Goal: Task Accomplishment & Management: Use online tool/utility

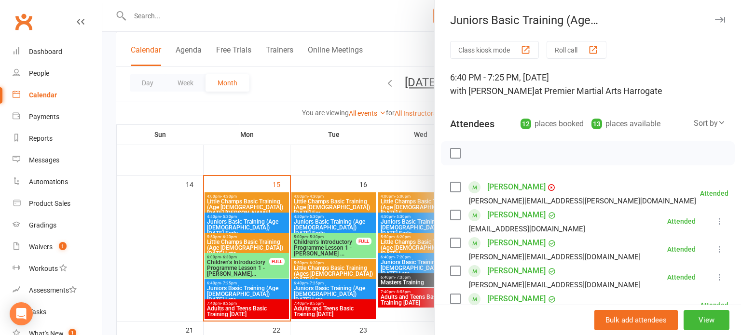
scroll to position [51, 0]
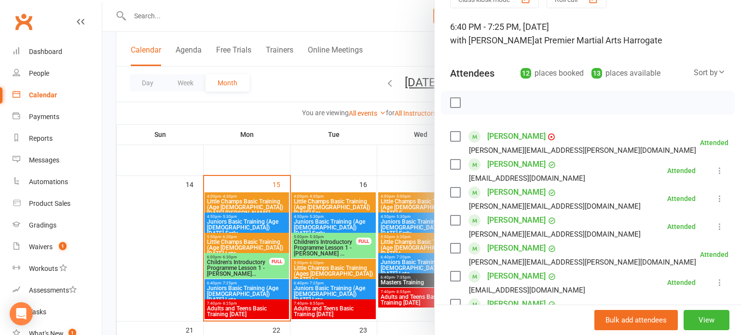
click at [155, 228] on div at bounding box center [421, 167] width 639 height 335
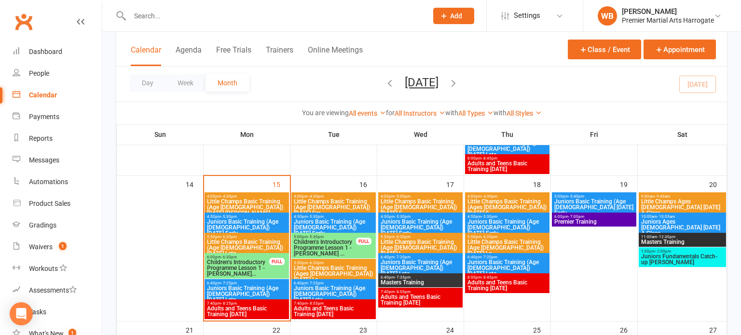
click at [245, 308] on span "Adults and Teens Basic Training [DATE]" at bounding box center [247, 312] width 81 height 12
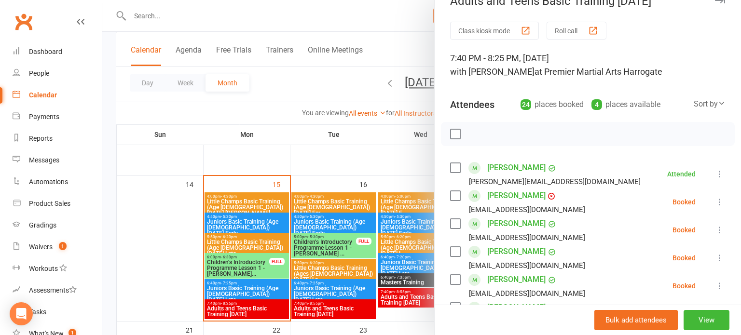
scroll to position [29, 0]
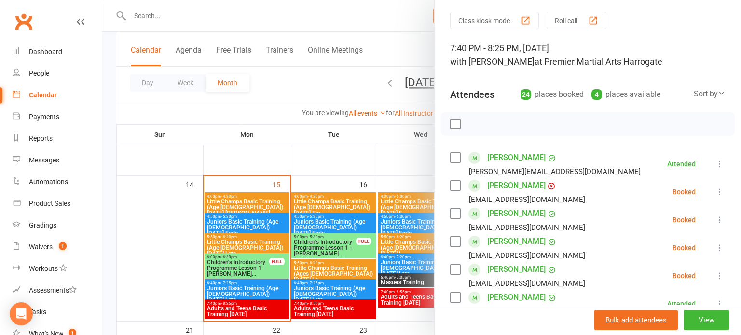
click at [723, 195] on icon at bounding box center [720, 192] width 10 height 10
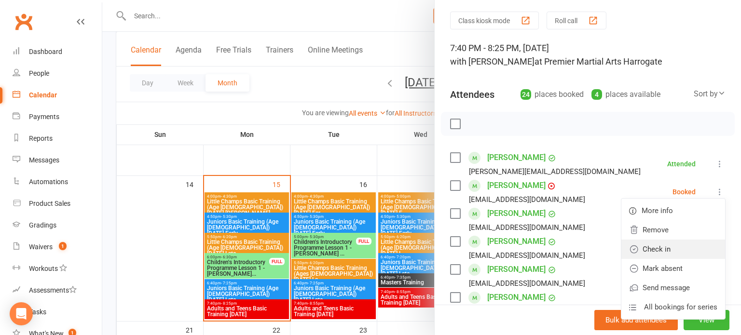
click at [683, 247] on link "Check in" at bounding box center [674, 249] width 104 height 19
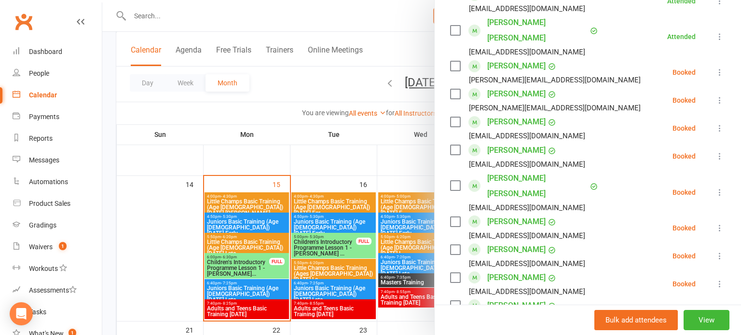
scroll to position [629, 0]
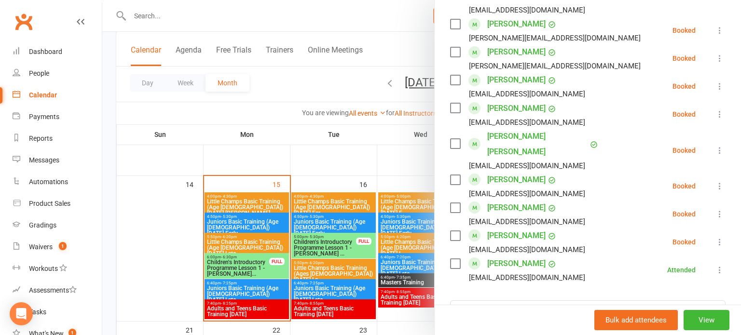
click at [722, 209] on icon at bounding box center [720, 214] width 10 height 10
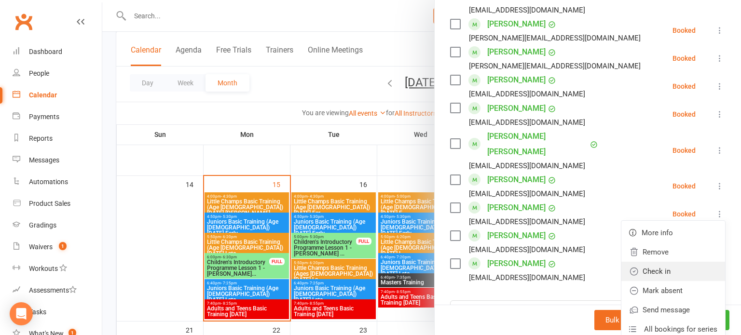
click at [684, 262] on link "Check in" at bounding box center [674, 271] width 104 height 19
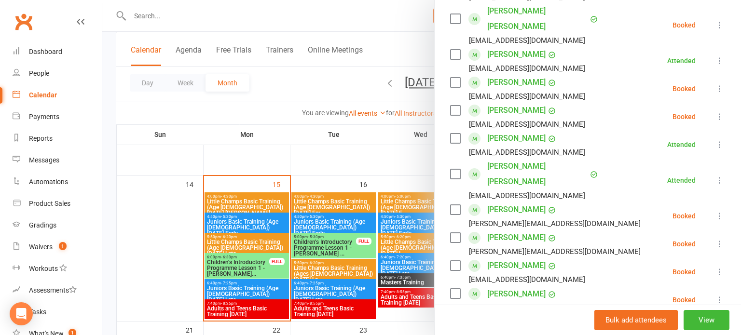
scroll to position [443, 0]
click at [724, 91] on icon at bounding box center [720, 89] width 10 height 10
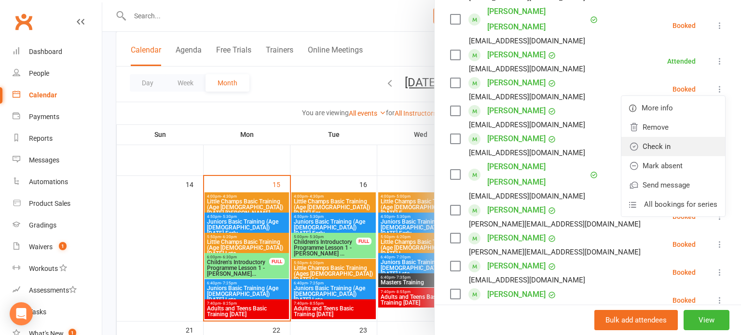
click at [688, 148] on link "Check in" at bounding box center [674, 146] width 104 height 19
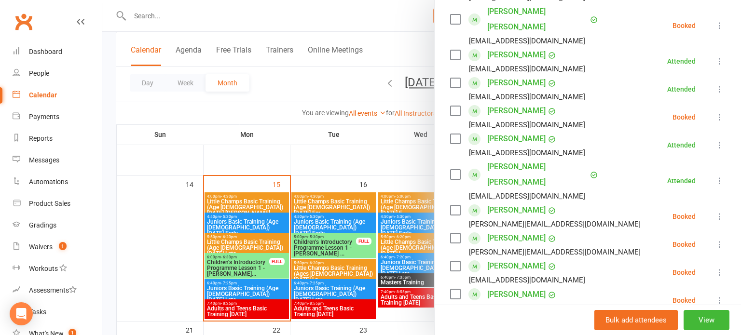
click at [723, 117] on icon at bounding box center [720, 117] width 10 height 10
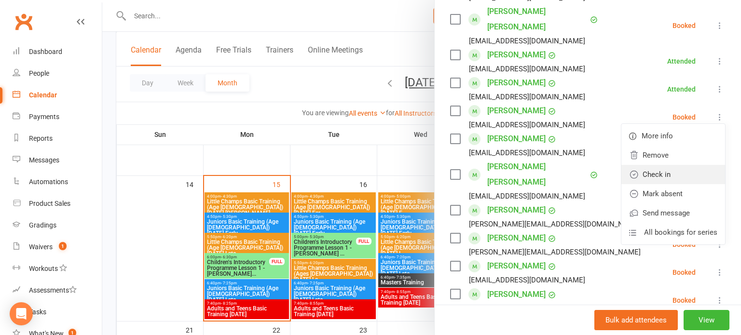
click at [686, 174] on link "Check in" at bounding box center [674, 174] width 104 height 19
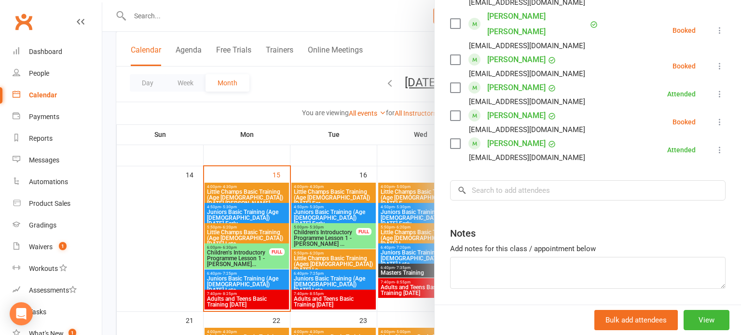
scroll to position [366, 0]
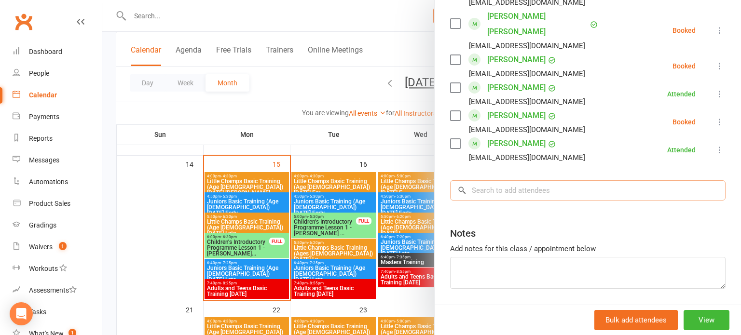
click at [657, 181] on input "search" at bounding box center [588, 191] width 276 height 20
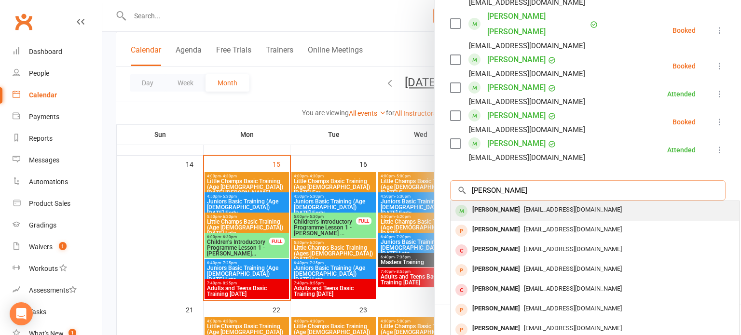
type input "[PERSON_NAME]"
click at [641, 203] on div "[EMAIL_ADDRESS][DOMAIN_NAME]" at bounding box center [595, 210] width 281 height 14
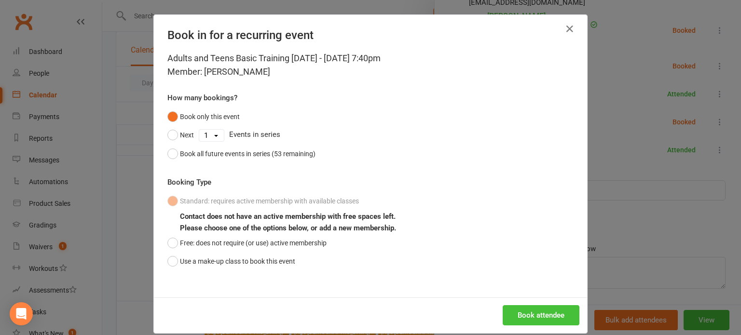
click at [556, 313] on button "Book attendee" at bounding box center [541, 316] width 77 height 20
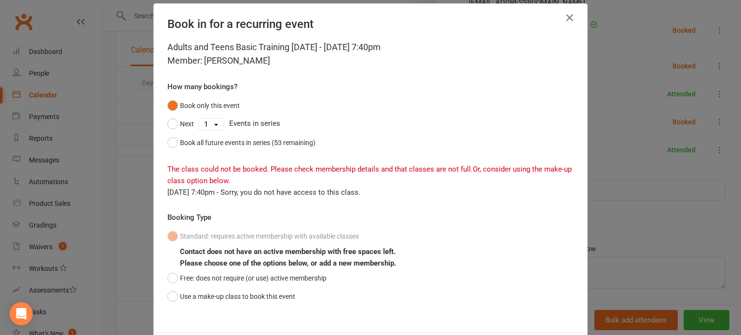
scroll to position [13, 0]
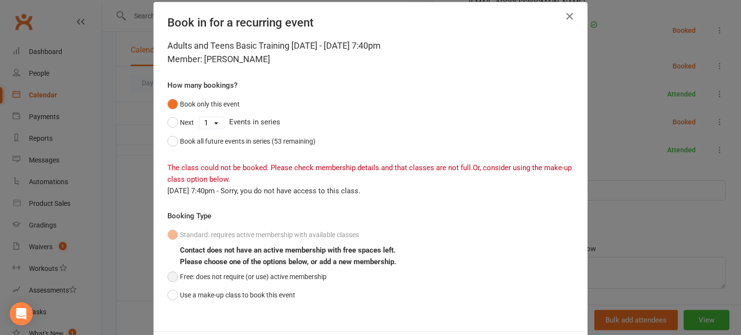
click at [306, 283] on button "Free: does not require (or use) active membership" at bounding box center [246, 277] width 159 height 18
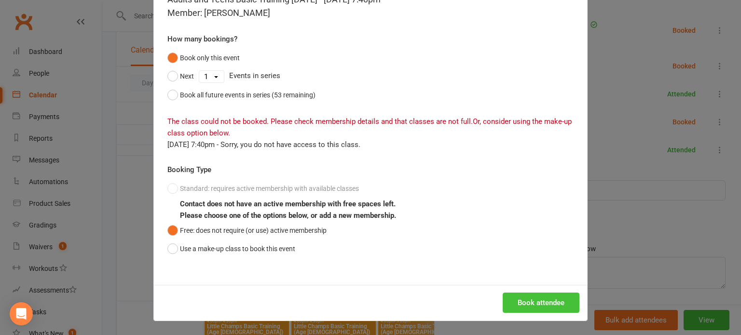
click at [536, 302] on button "Book attendee" at bounding box center [541, 303] width 77 height 20
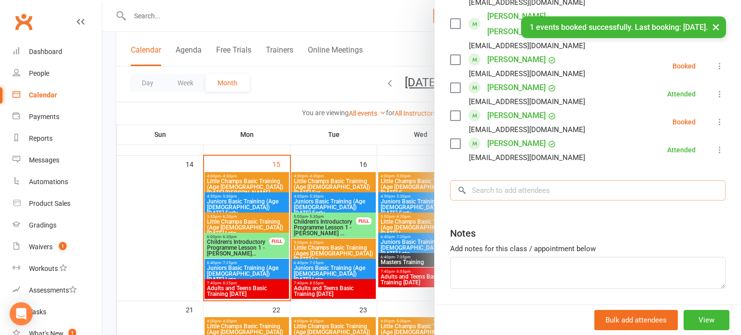
click at [580, 181] on input "search" at bounding box center [588, 191] width 276 height 20
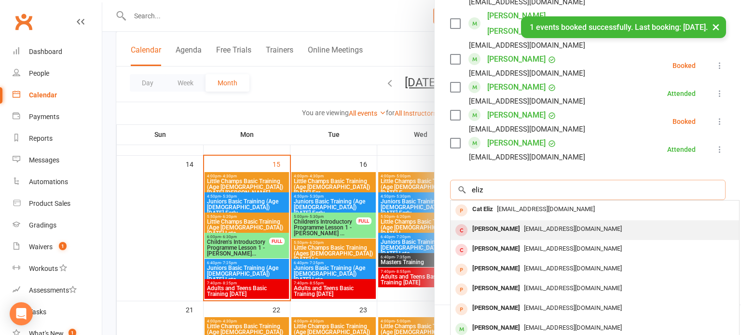
type input "eliz"
click at [566, 223] on div "[EMAIL_ADDRESS][DOMAIN_NAME]" at bounding box center [595, 230] width 281 height 14
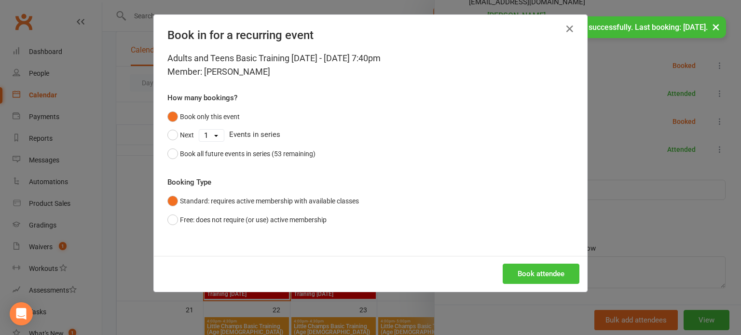
click at [544, 282] on button "Book attendee" at bounding box center [541, 274] width 77 height 20
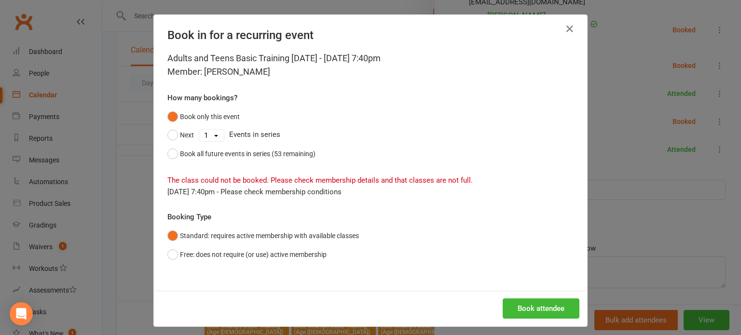
click at [326, 272] on div "Adults and Teens Basic Training [DATE] - [DATE] 7:40pm Member: [PERSON_NAME] Ho…" at bounding box center [370, 171] width 433 height 239
click at [317, 262] on button "Free: does not require (or use) active membership" at bounding box center [246, 255] width 159 height 18
click at [531, 306] on button "Book attendee" at bounding box center [541, 309] width 77 height 20
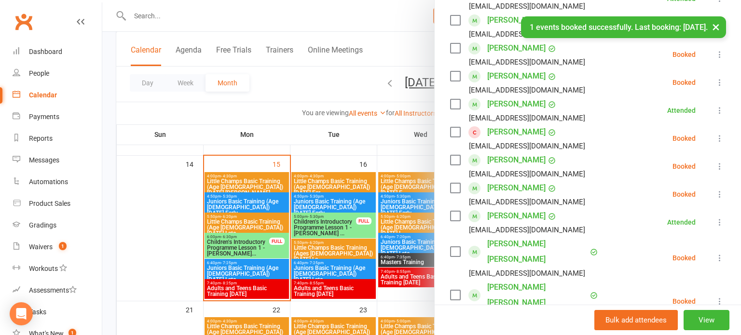
scroll to position [223, 0]
click at [722, 139] on icon at bounding box center [720, 139] width 10 height 10
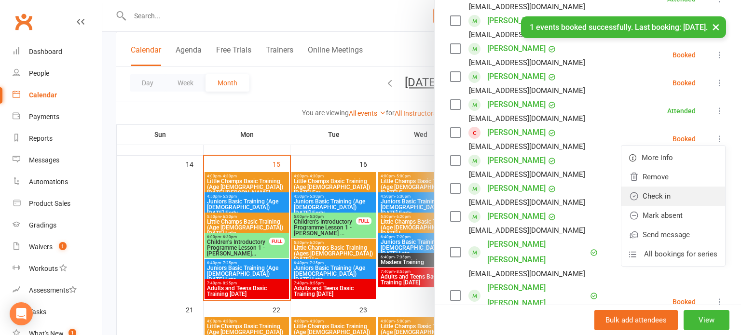
click at [693, 196] on link "Check in" at bounding box center [674, 196] width 104 height 19
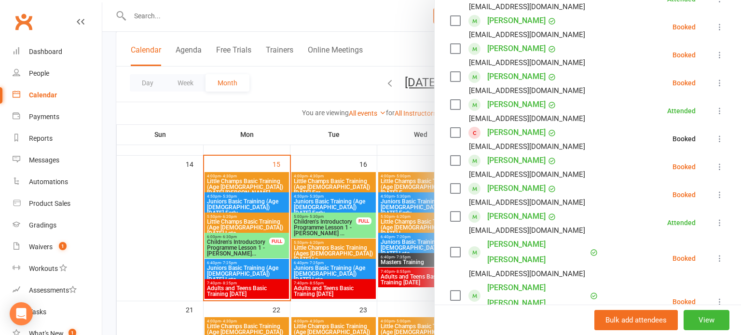
click at [722, 167] on icon at bounding box center [720, 167] width 10 height 10
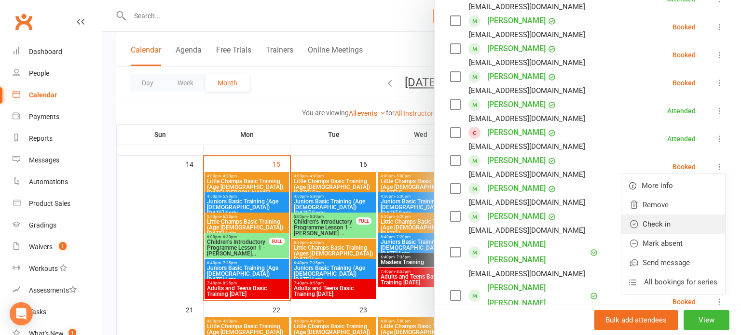
click at [678, 224] on link "Check in" at bounding box center [674, 224] width 104 height 19
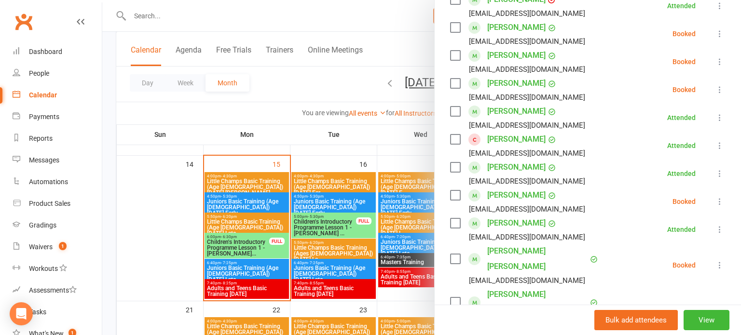
scroll to position [219, 0]
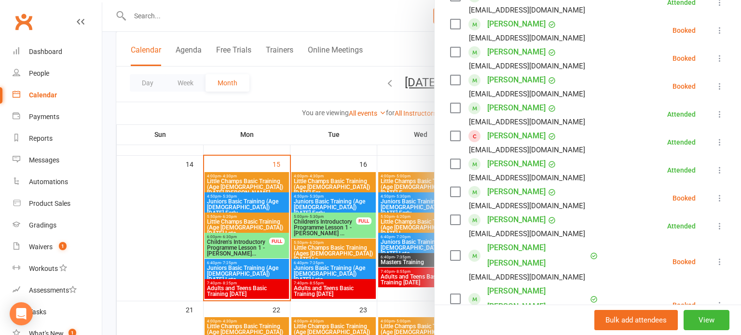
click at [717, 201] on icon at bounding box center [720, 199] width 10 height 10
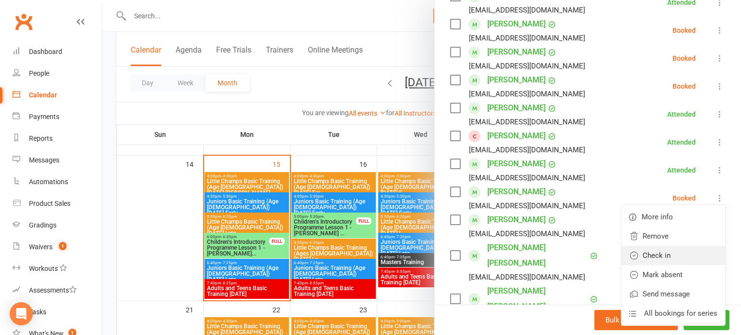
click at [678, 256] on link "Check in" at bounding box center [674, 255] width 104 height 19
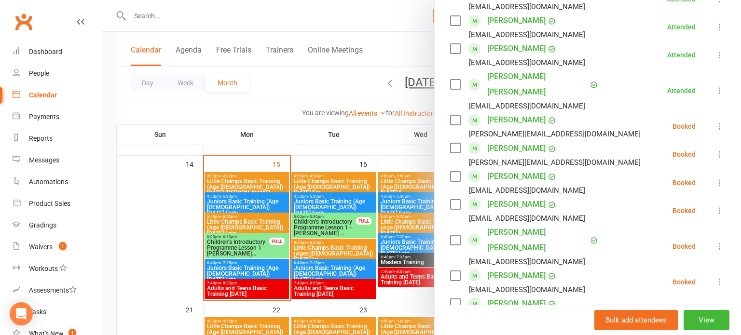
scroll to position [590, 0]
click at [722, 205] on icon at bounding box center [720, 210] width 10 height 10
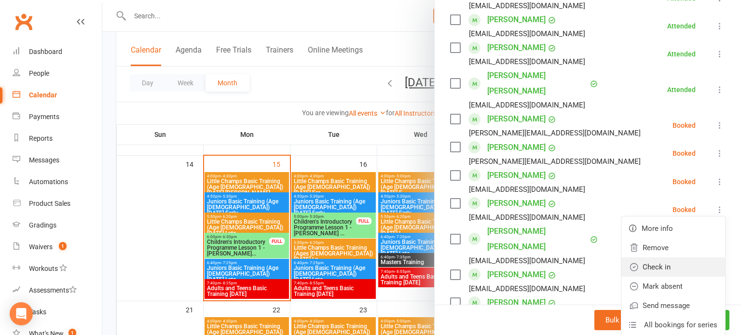
click at [678, 258] on link "Check in" at bounding box center [674, 267] width 104 height 19
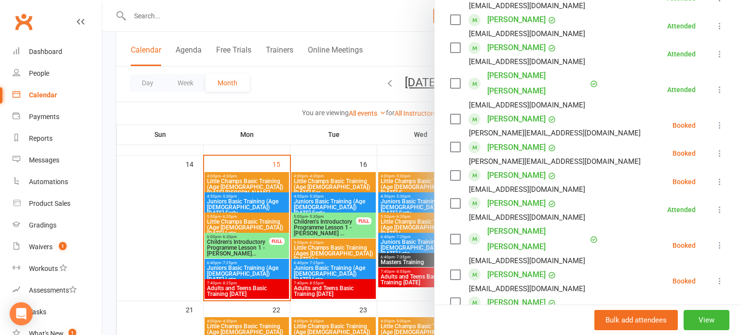
click at [720, 149] on icon at bounding box center [720, 154] width 10 height 10
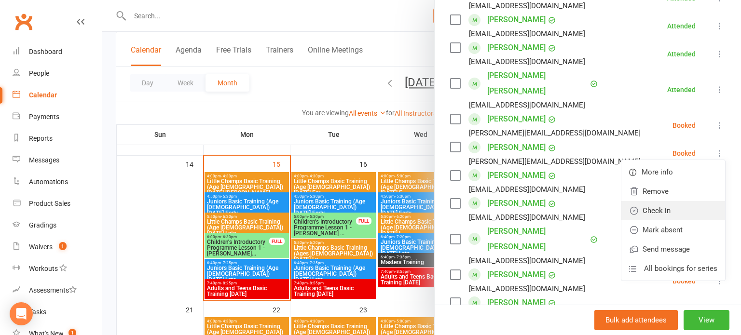
click at [681, 201] on link "Check in" at bounding box center [674, 210] width 104 height 19
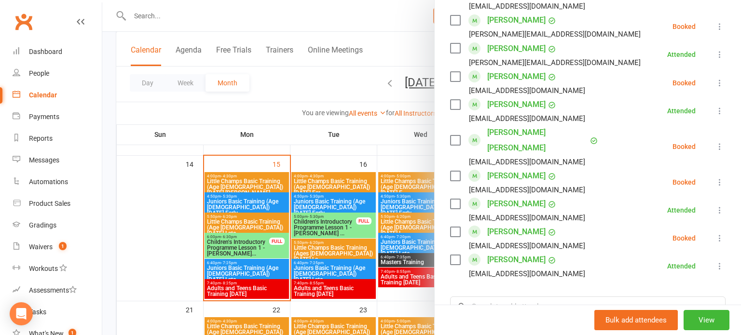
scroll to position [690, 0]
click at [718, 233] on icon at bounding box center [720, 238] width 10 height 10
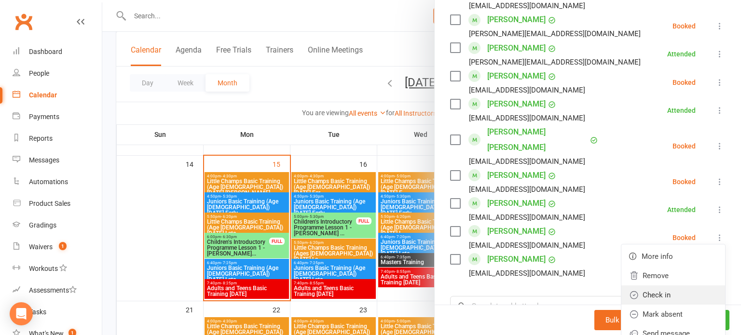
click at [677, 286] on link "Check in" at bounding box center [674, 295] width 104 height 19
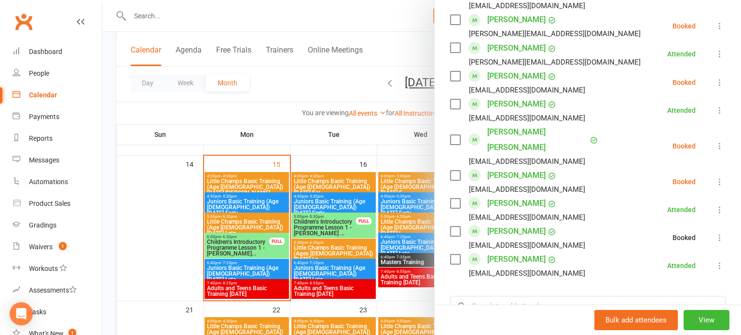
click at [724, 177] on icon at bounding box center [720, 182] width 10 height 10
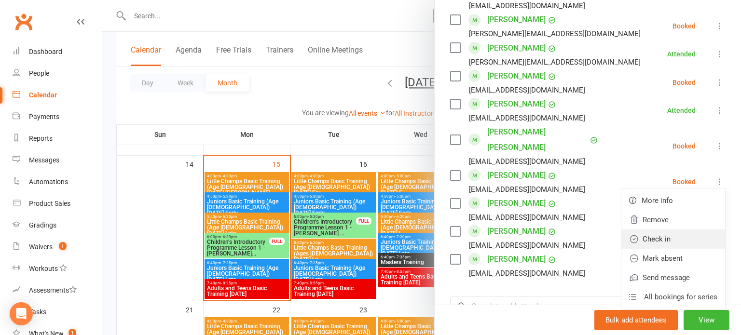
click at [685, 230] on link "Check in" at bounding box center [674, 239] width 104 height 19
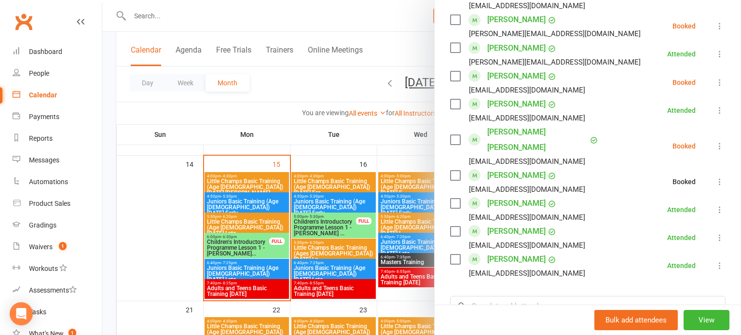
click at [722, 141] on icon at bounding box center [720, 146] width 10 height 10
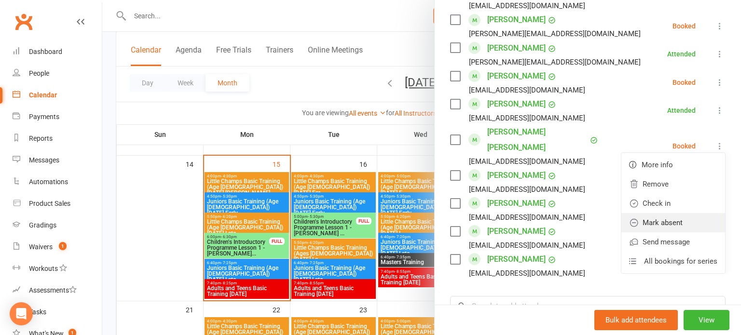
click at [685, 213] on link "Mark absent" at bounding box center [674, 222] width 104 height 19
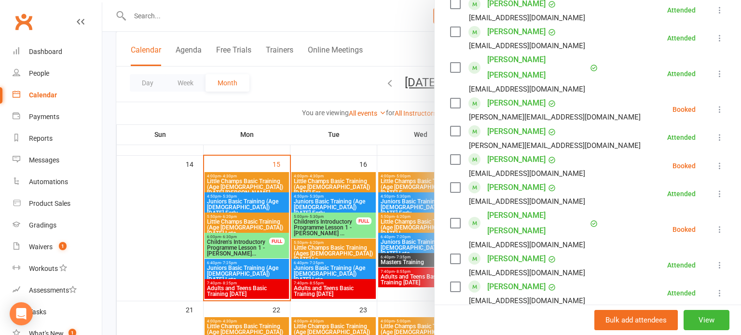
scroll to position [599, 0]
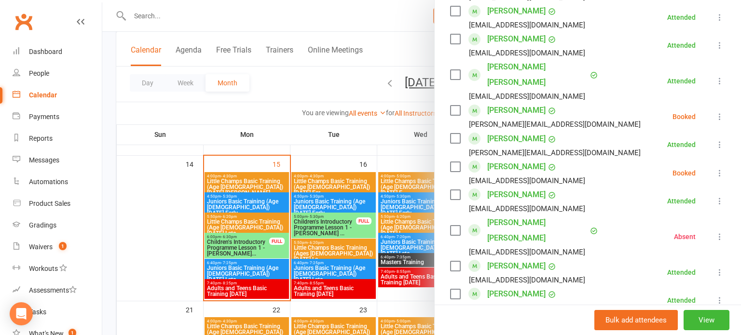
click at [716, 168] on icon at bounding box center [720, 173] width 10 height 10
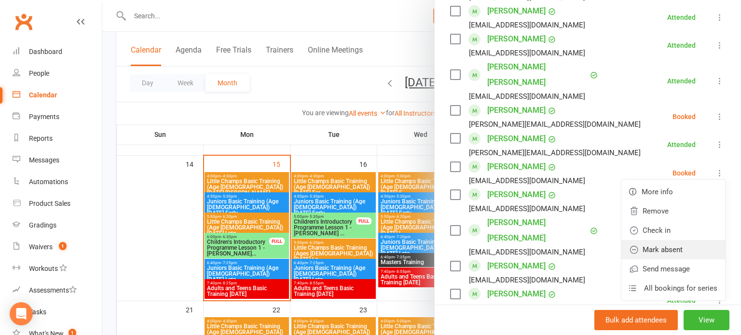
click at [686, 240] on link "Mark absent" at bounding box center [674, 249] width 104 height 19
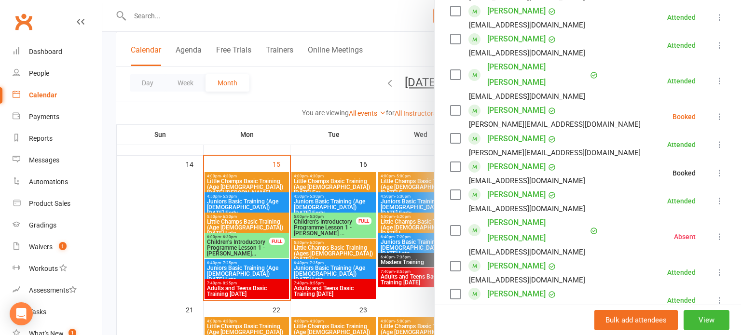
click at [724, 112] on icon at bounding box center [720, 117] width 10 height 10
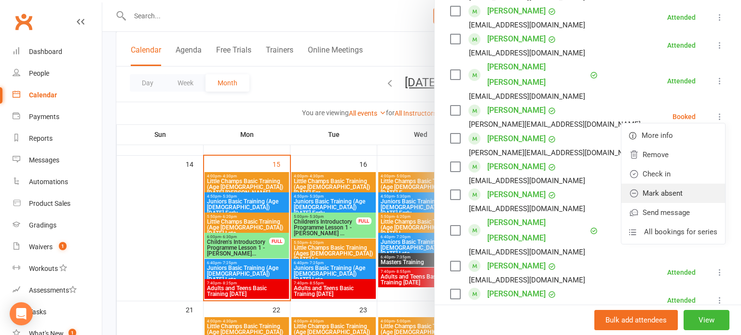
click at [691, 186] on link "Mark absent" at bounding box center [674, 193] width 104 height 19
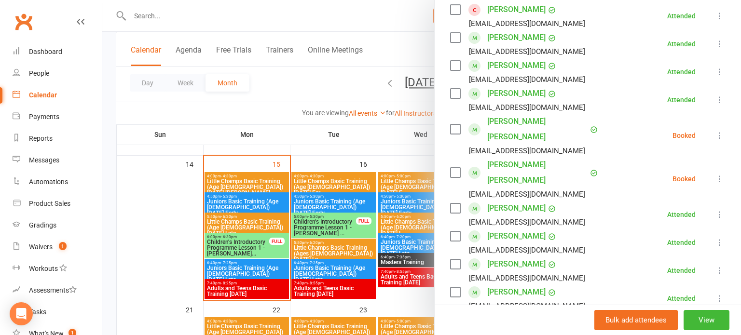
scroll to position [336, 0]
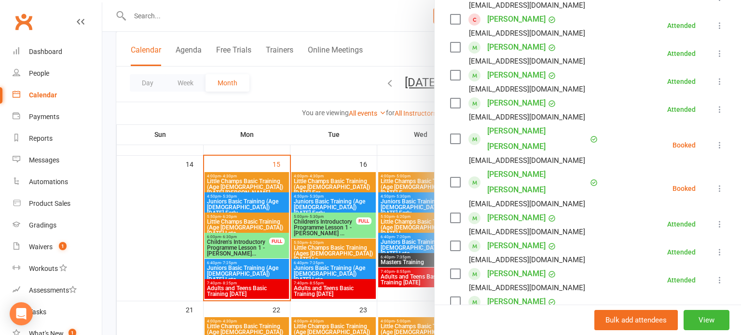
click at [716, 192] on icon at bounding box center [720, 189] width 10 height 10
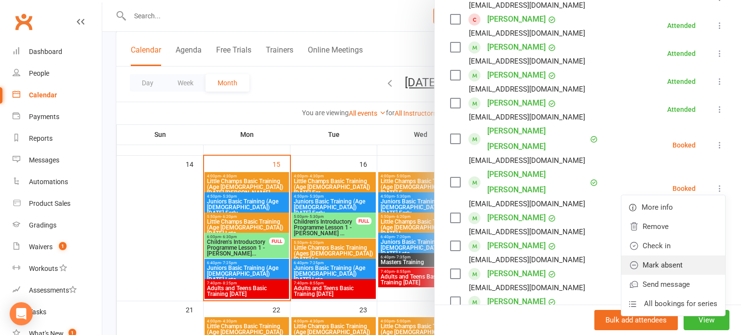
click at [682, 263] on link "Mark absent" at bounding box center [674, 265] width 104 height 19
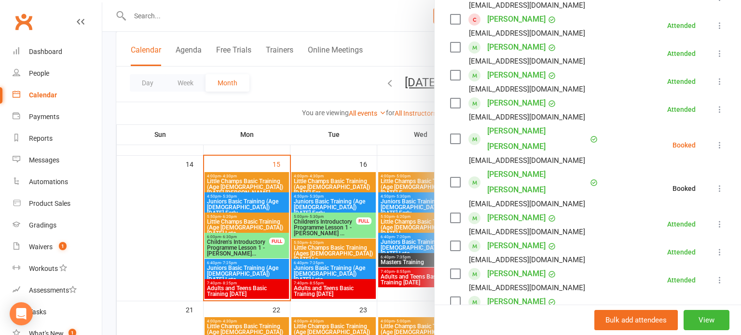
click at [721, 150] on button at bounding box center [720, 145] width 12 height 12
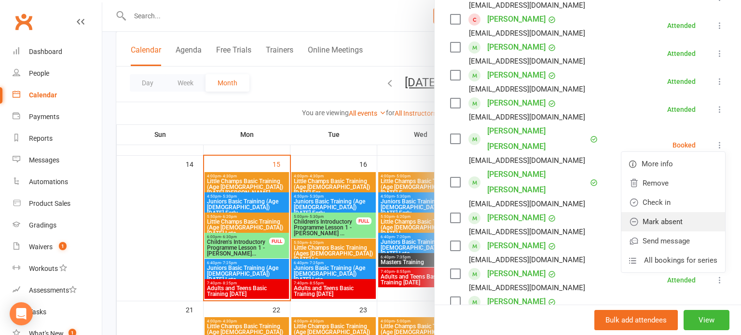
click at [683, 226] on link "Mark absent" at bounding box center [674, 221] width 104 height 19
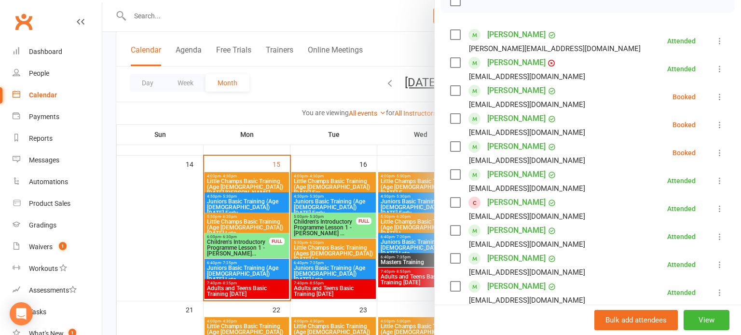
scroll to position [150, 0]
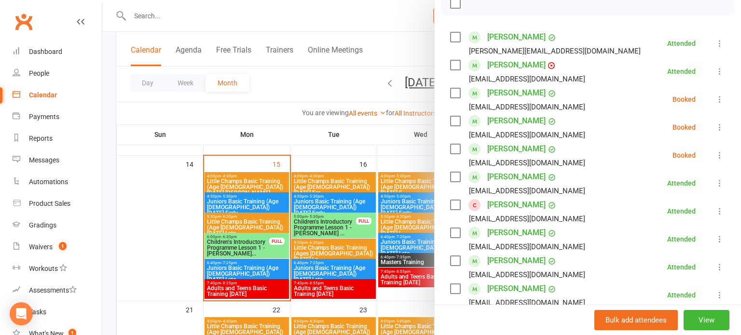
click at [722, 158] on icon at bounding box center [720, 156] width 10 height 10
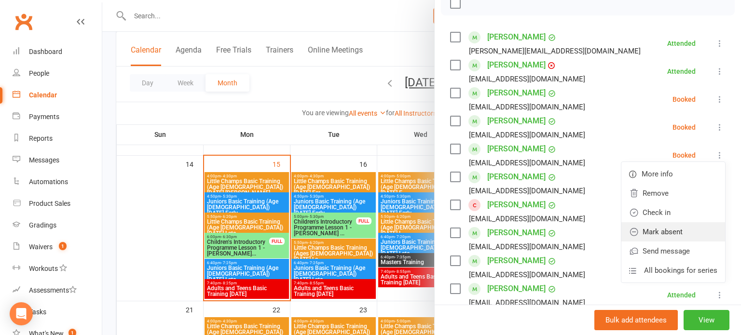
click at [691, 235] on link "Mark absent" at bounding box center [674, 232] width 104 height 19
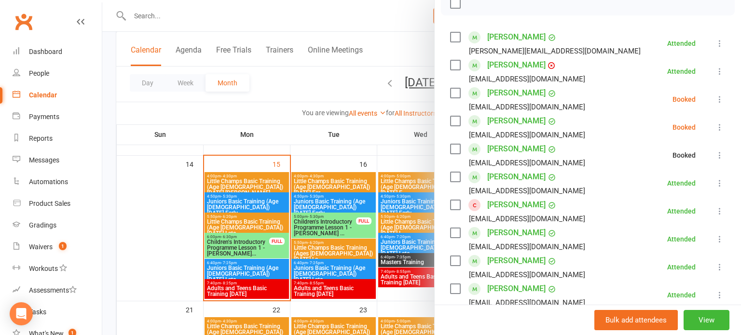
click at [724, 127] on icon at bounding box center [720, 128] width 10 height 10
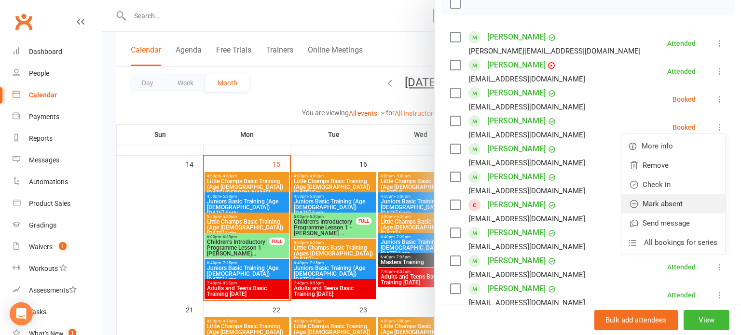
click at [688, 205] on link "Mark absent" at bounding box center [674, 204] width 104 height 19
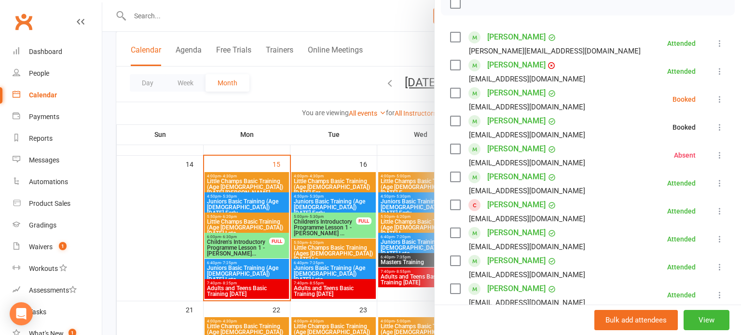
click at [724, 101] on icon at bounding box center [720, 100] width 10 height 10
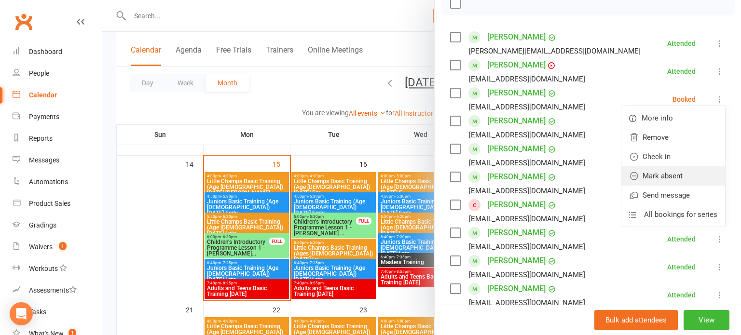
click at [691, 178] on link "Mark absent" at bounding box center [674, 176] width 104 height 19
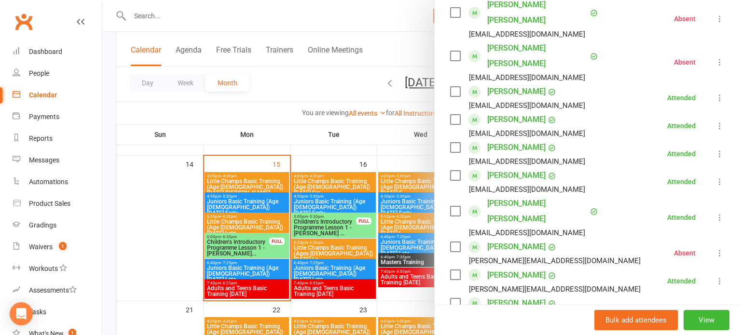
scroll to position [463, 0]
